Goal: Task Accomplishment & Management: Complete application form

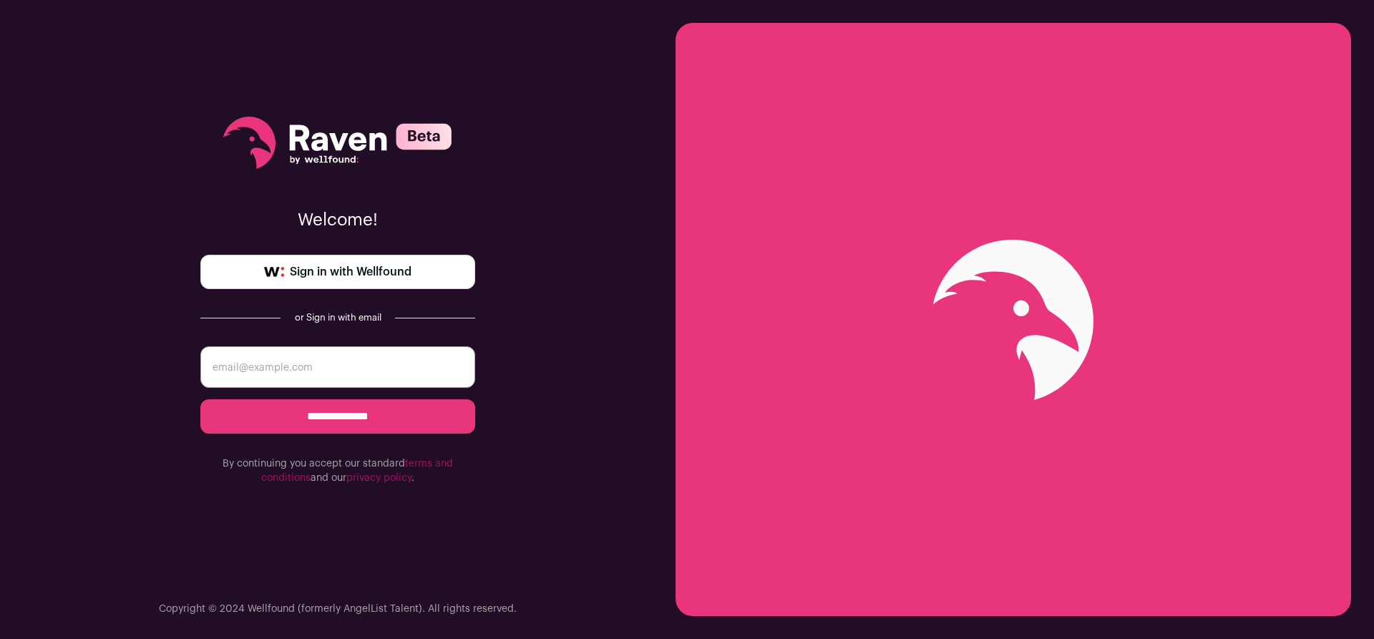
click at [363, 385] on input "email" at bounding box center [337, 366] width 275 height 41
type input "[EMAIL_ADDRESS][DOMAIN_NAME]"
click at [359, 416] on input "**********" at bounding box center [337, 416] width 275 height 34
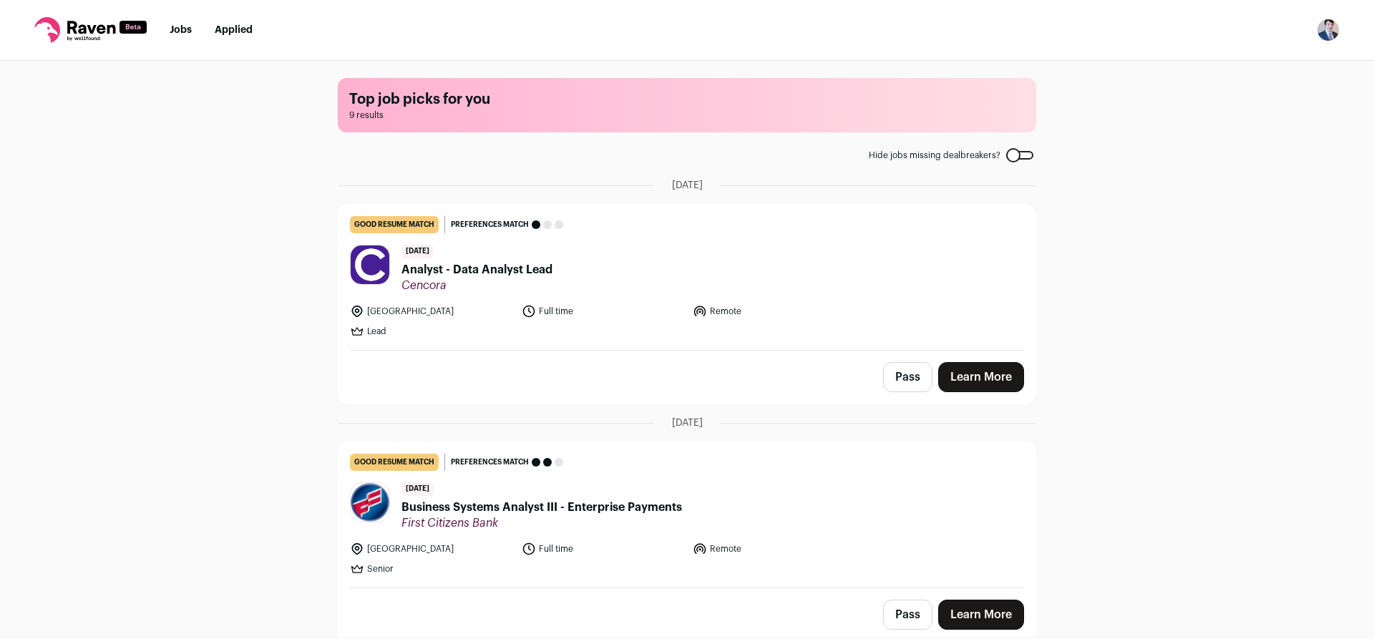
click at [969, 375] on link "Learn More" at bounding box center [981, 377] width 86 height 30
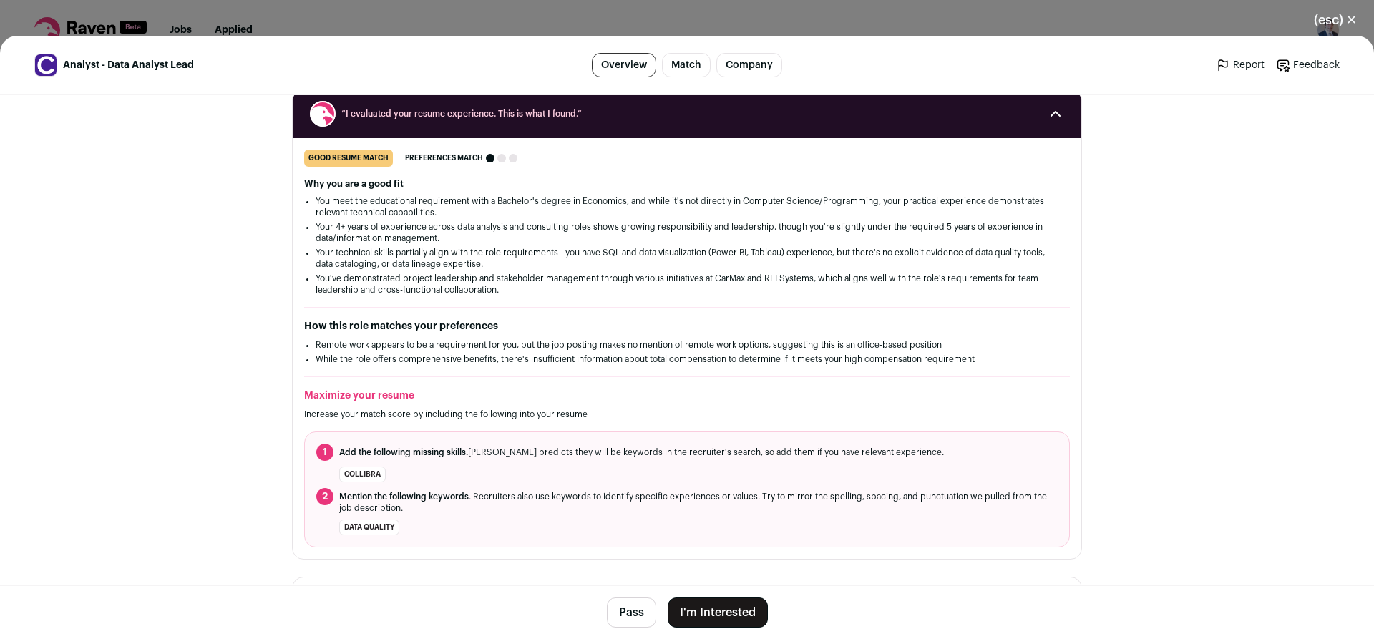
scroll to position [215, 0]
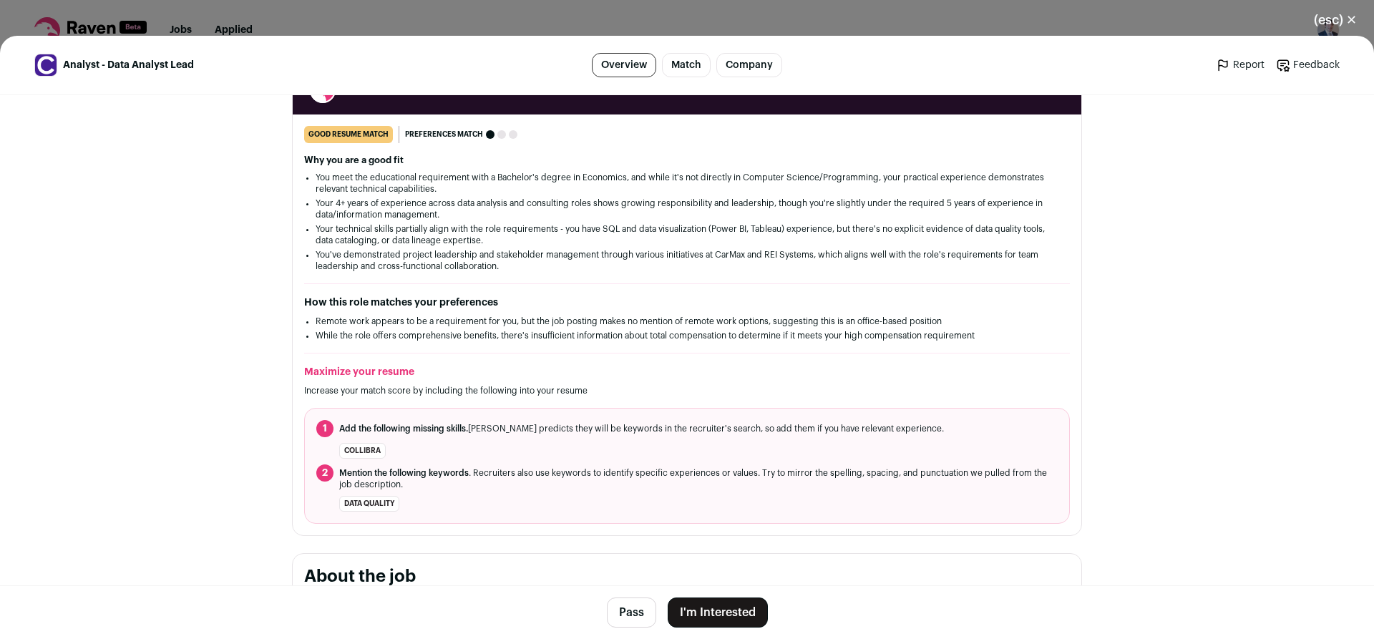
click at [714, 610] on button "I'm Interested" at bounding box center [717, 612] width 100 height 30
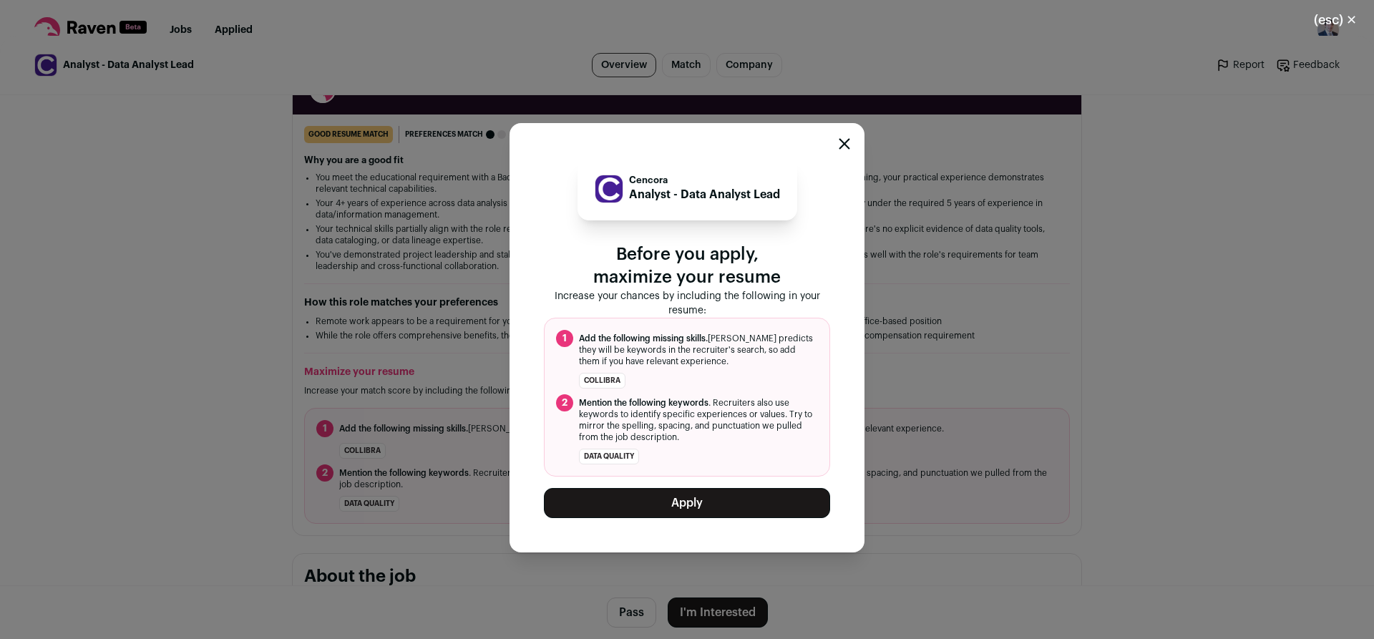
click at [726, 504] on button "Apply" at bounding box center [687, 503] width 286 height 30
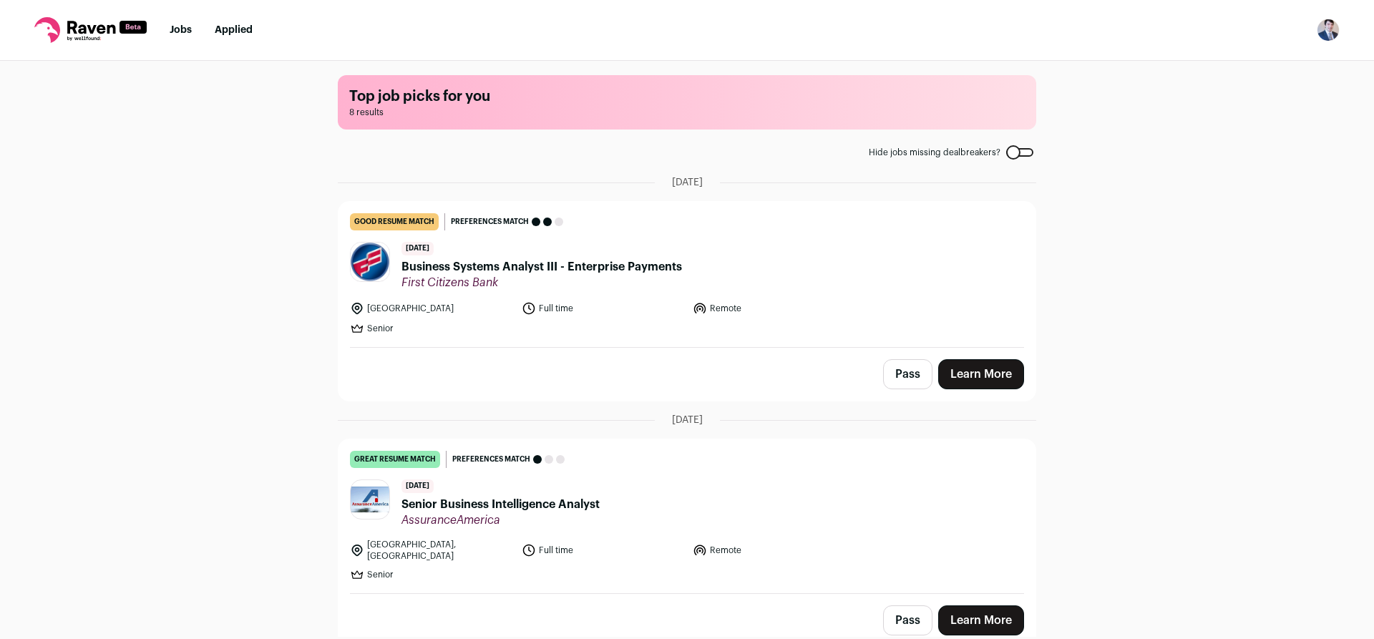
scroll to position [0, 0]
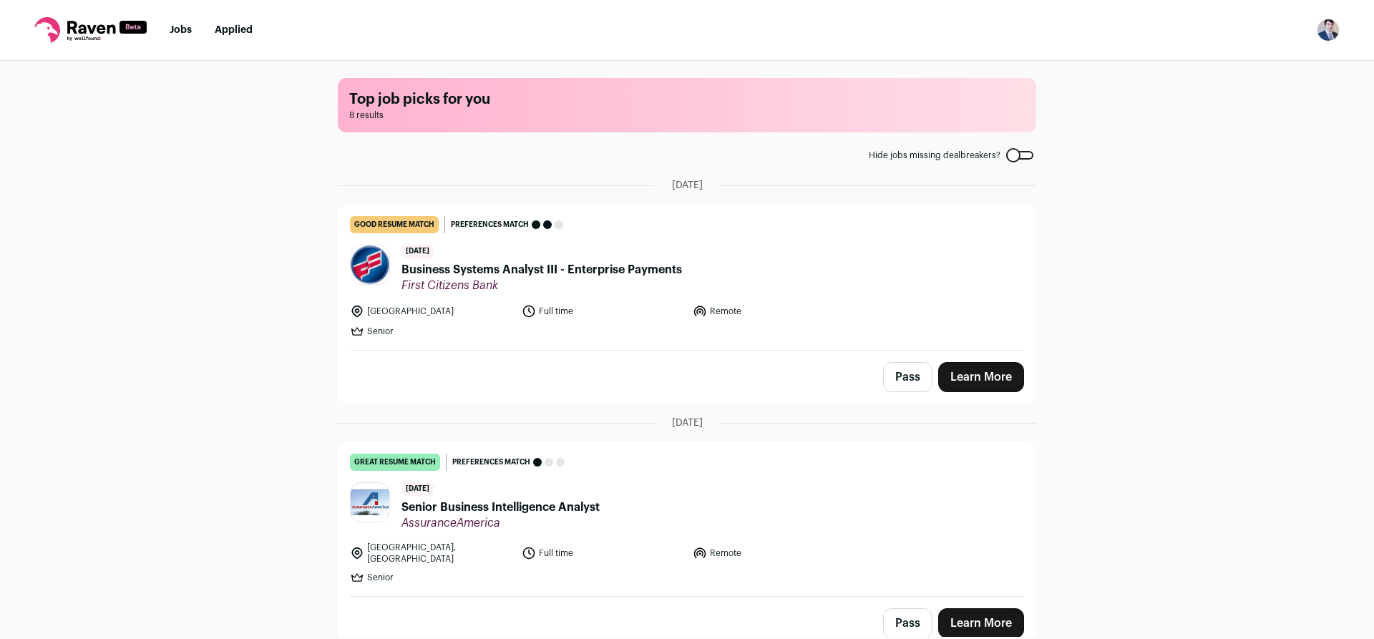
click at [966, 376] on link "Learn More" at bounding box center [981, 377] width 86 height 30
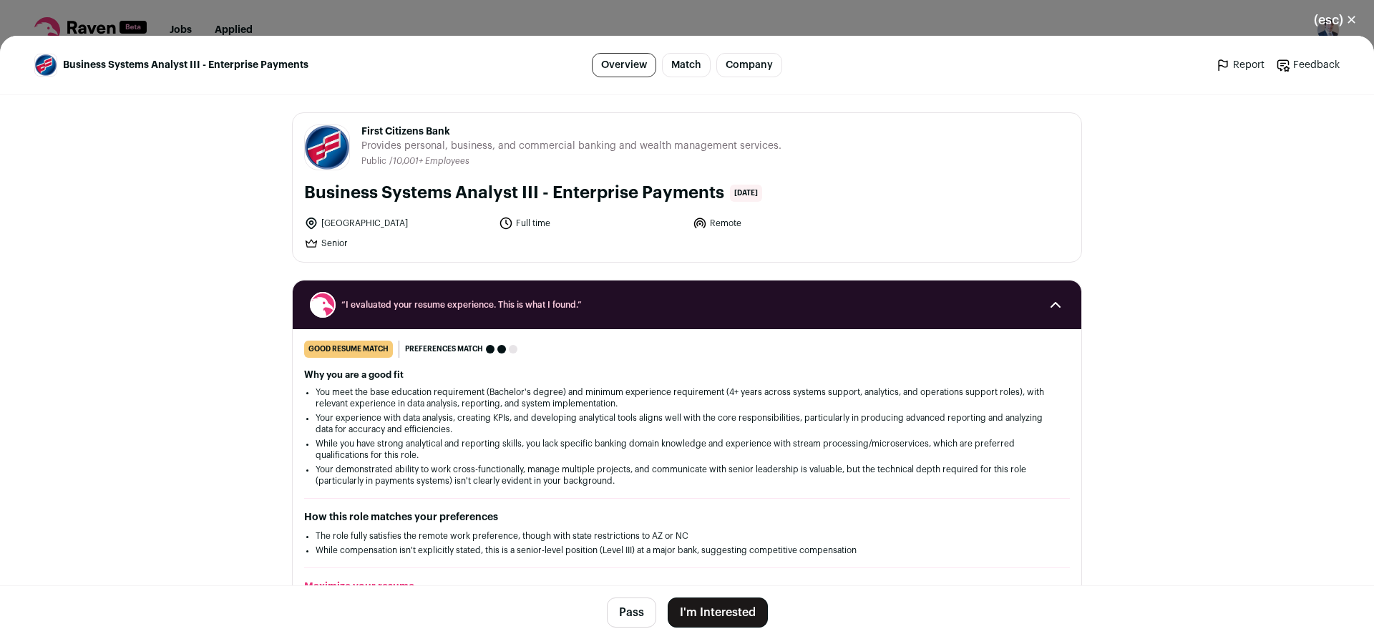
scroll to position [72, 0]
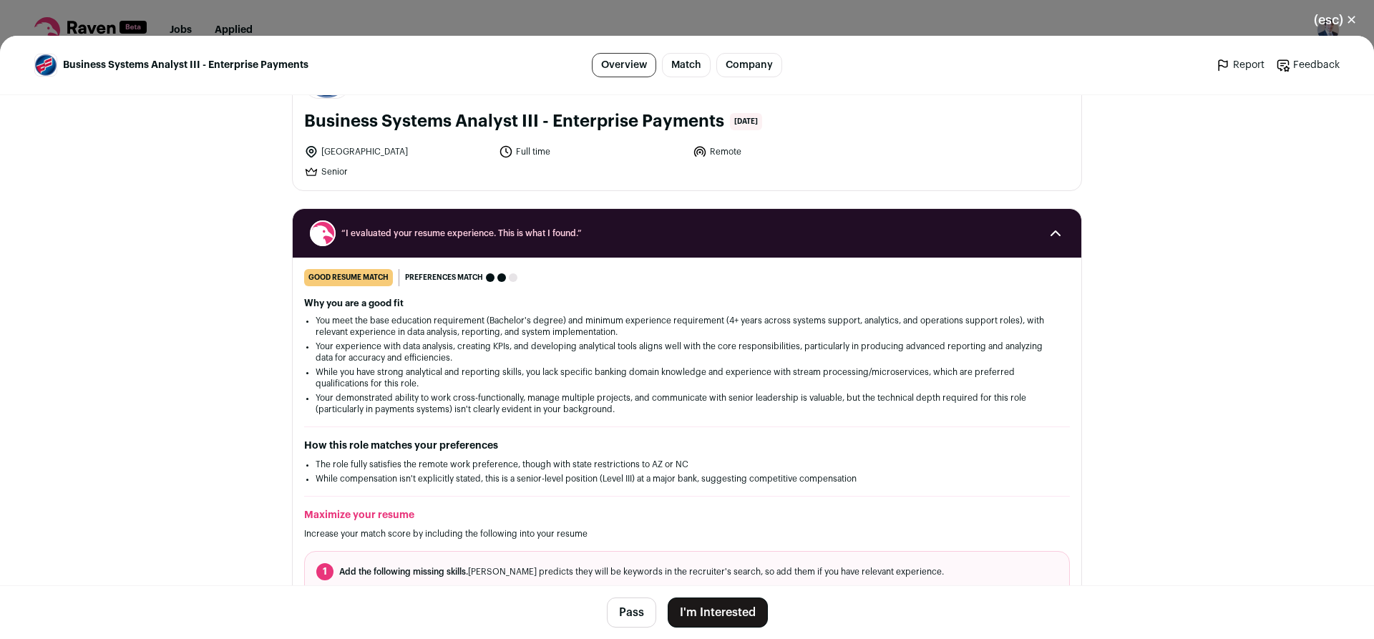
click at [628, 605] on button "Pass" at bounding box center [631, 612] width 49 height 30
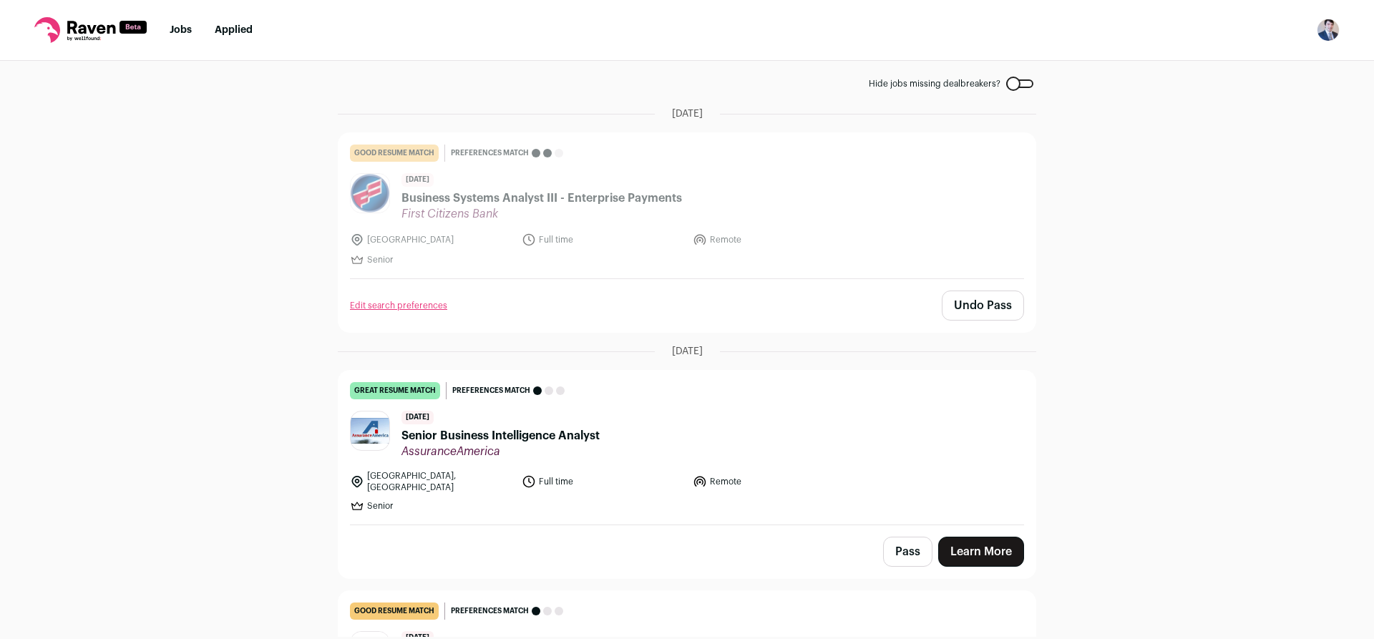
click at [958, 538] on link "Learn More" at bounding box center [981, 552] width 86 height 30
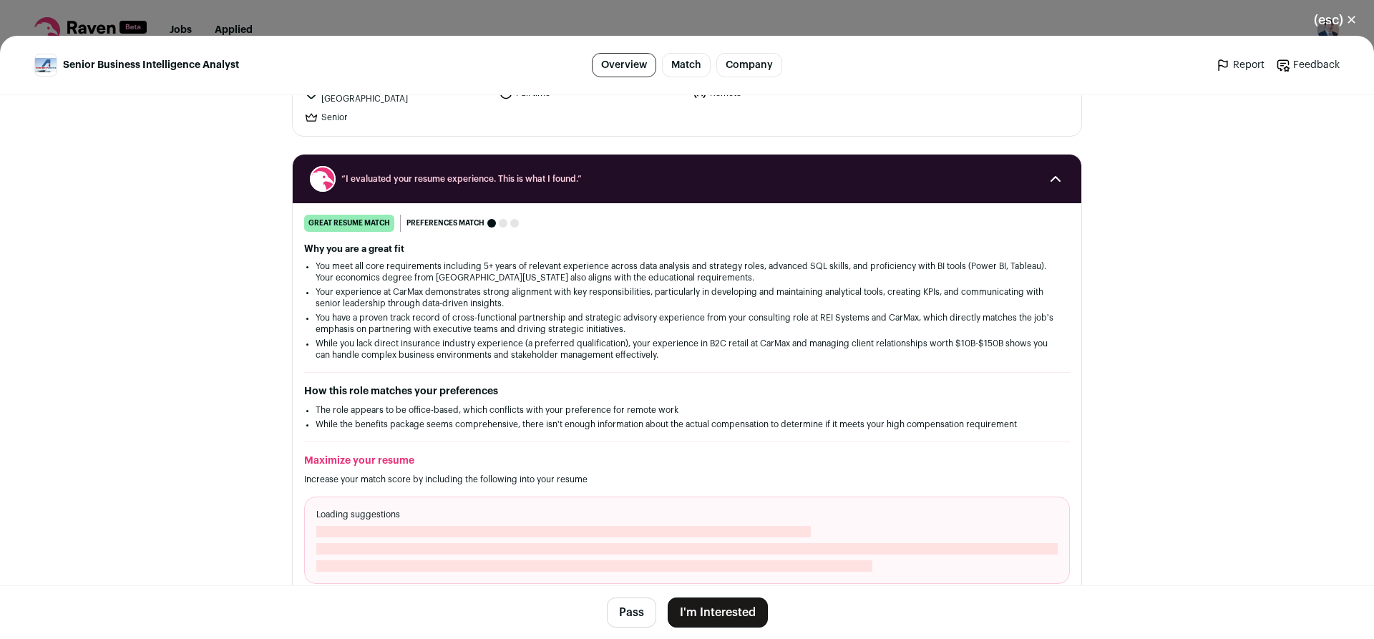
scroll to position [143, 0]
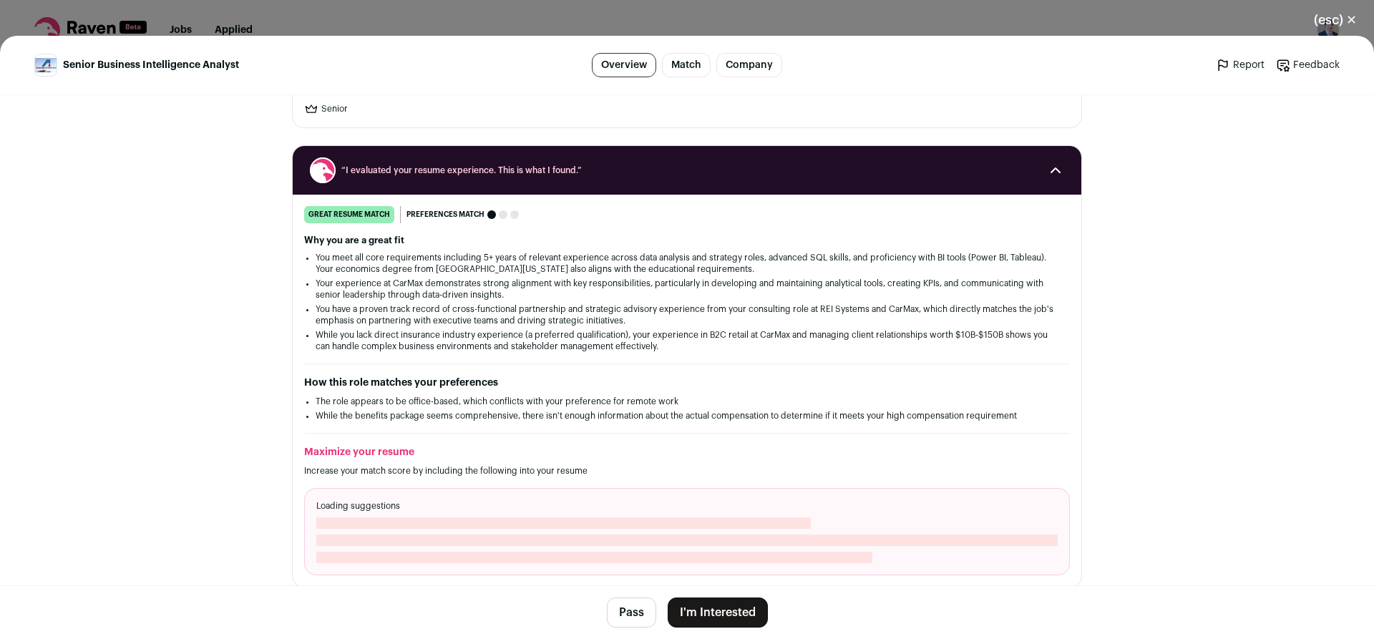
click at [624, 608] on button "Pass" at bounding box center [631, 612] width 49 height 30
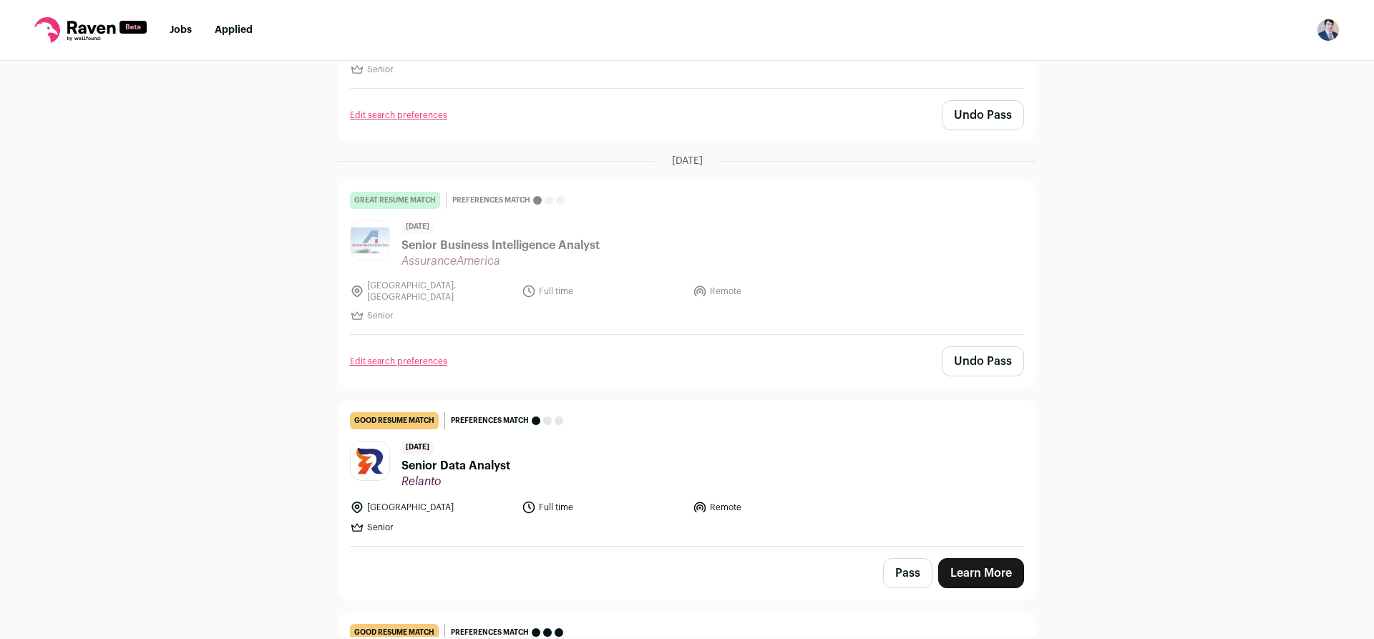
scroll to position [286, 0]
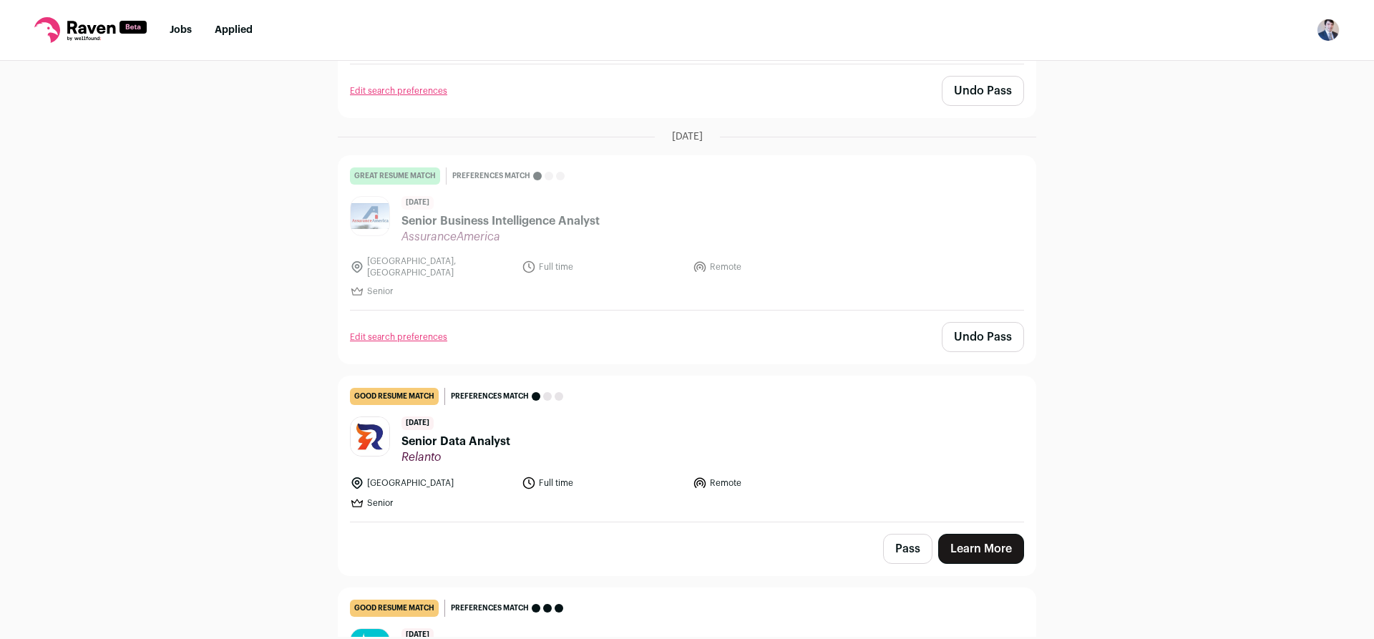
click at [950, 444] on header "8 days ago Senior Data Analyst Relanto" at bounding box center [687, 440] width 674 height 48
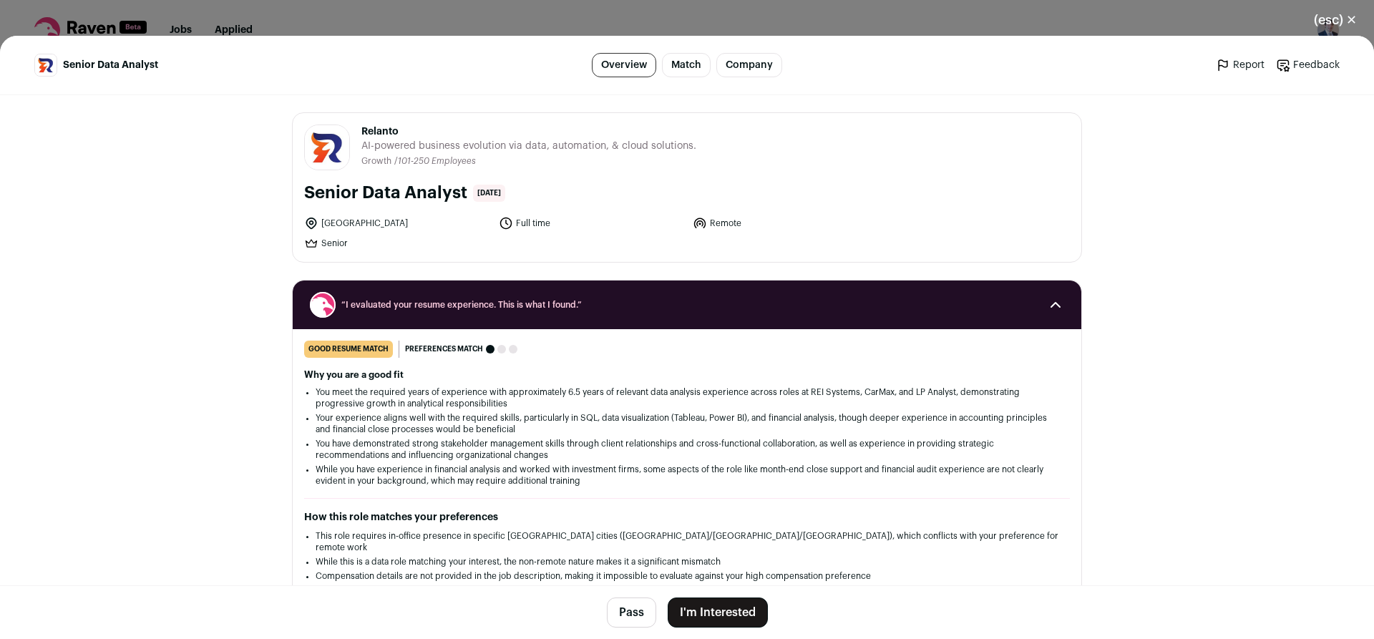
scroll to position [72, 0]
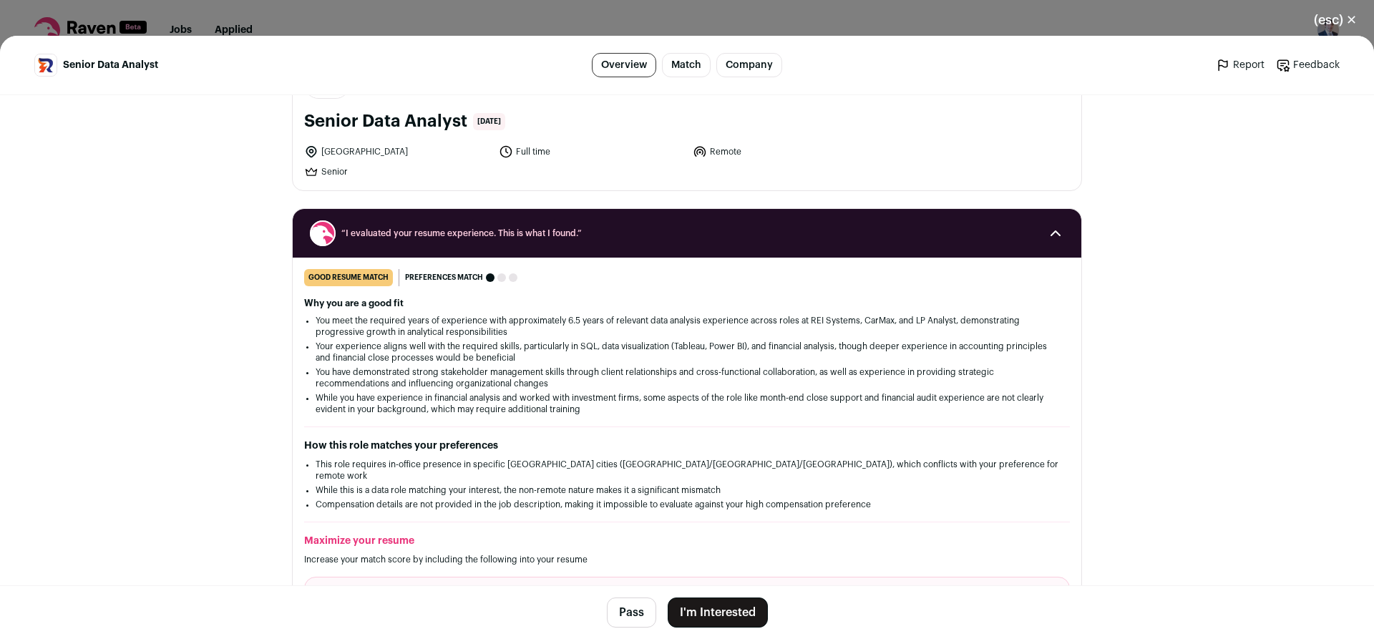
click at [623, 617] on button "Pass" at bounding box center [631, 612] width 49 height 30
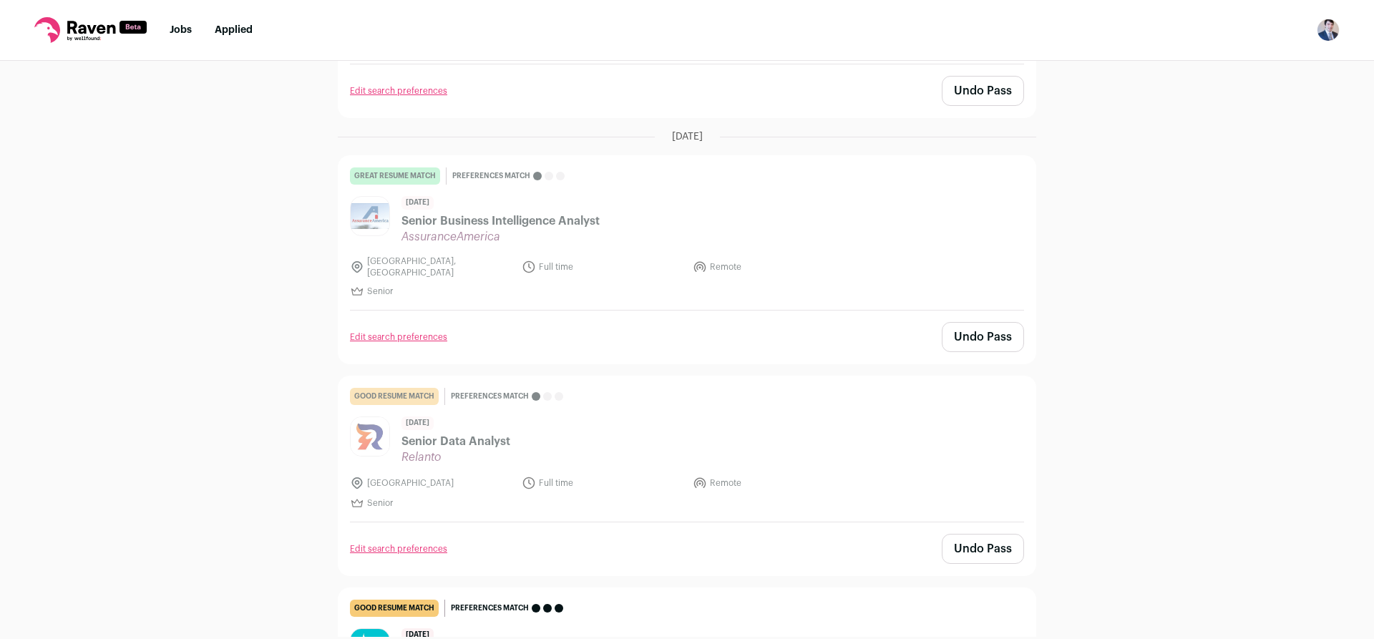
scroll to position [0, 0]
